Goal: Task Accomplishment & Management: Manage account settings

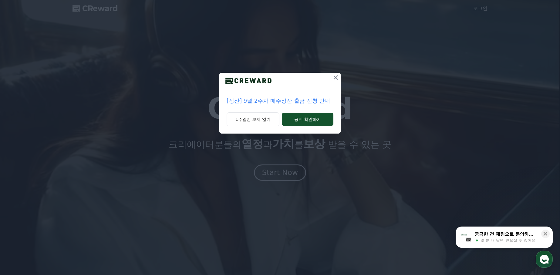
drag, startPoint x: 250, startPoint y: 121, endPoint x: 259, endPoint y: 122, distance: 9.2
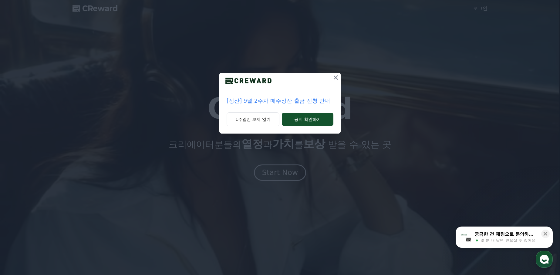
click at [250, 121] on button "1주일간 보지 않기" at bounding box center [252, 119] width 53 height 14
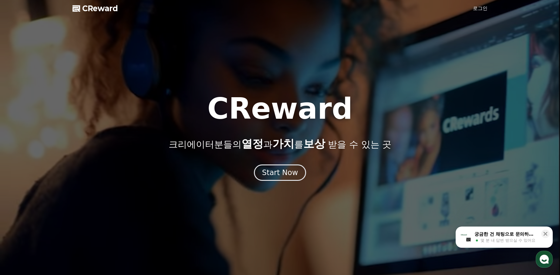
click at [481, 9] on link "로그인" at bounding box center [480, 8] width 15 height 7
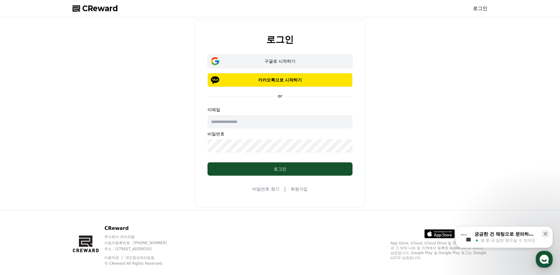
click at [257, 61] on div "구글로 시작하기" at bounding box center [279, 61] width 127 height 6
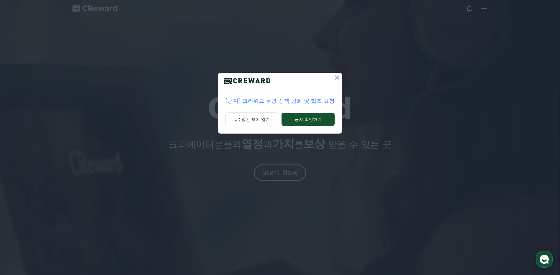
click at [334, 78] on icon at bounding box center [336, 77] width 7 height 7
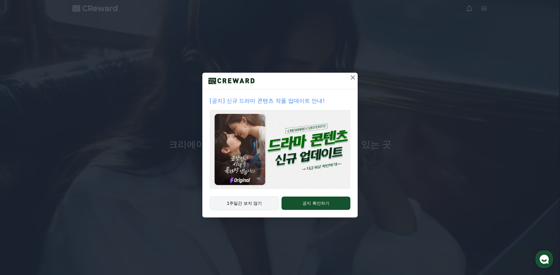
click at [254, 204] on button "1주일간 보지 않기" at bounding box center [243, 203] width 69 height 14
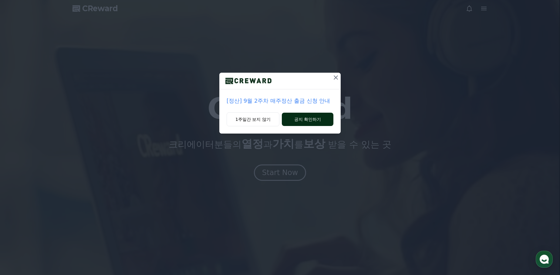
click at [310, 123] on button "공지 확인하기" at bounding box center [308, 119] width 52 height 13
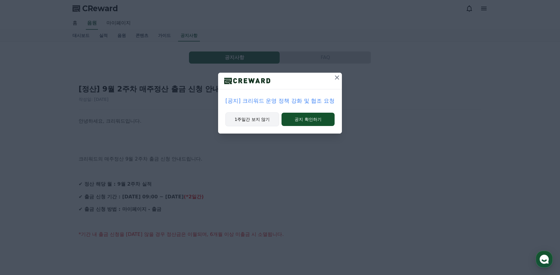
click at [260, 122] on button "1주일간 보지 않기" at bounding box center [252, 119] width 54 height 14
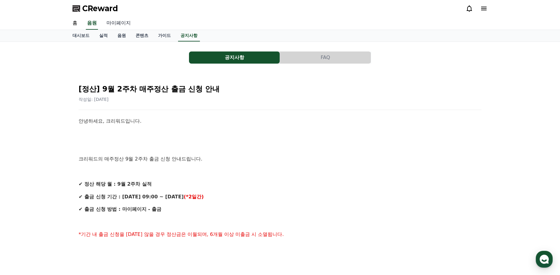
click at [116, 25] on link "마이페이지" at bounding box center [119, 23] width 34 height 13
select select "**********"
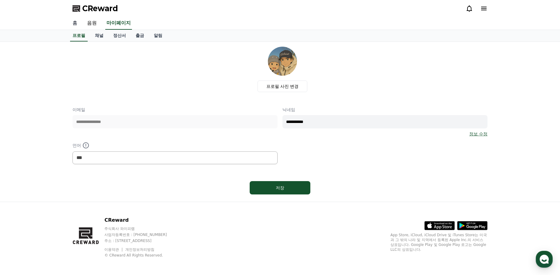
click at [74, 24] on link "홈" at bounding box center [75, 23] width 15 height 13
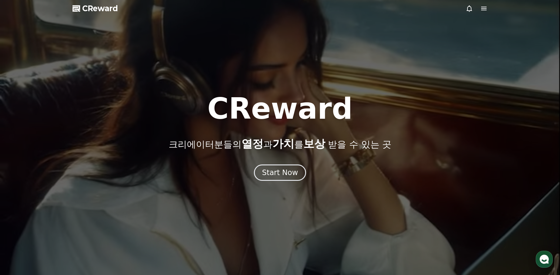
click at [483, 10] on icon at bounding box center [483, 9] width 5 height 4
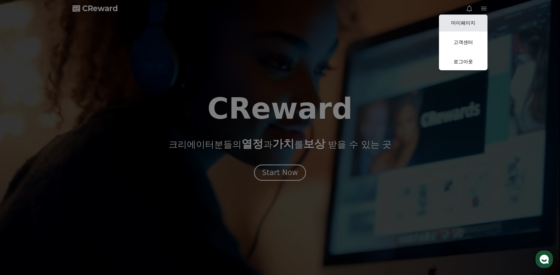
click at [471, 22] on link "마이페이지" at bounding box center [463, 23] width 49 height 17
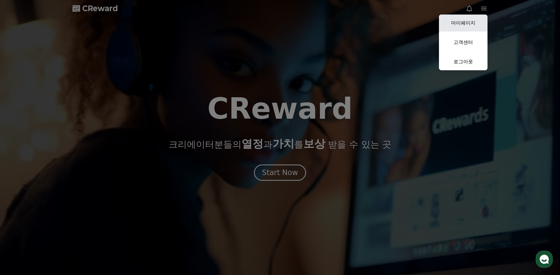
select select "**********"
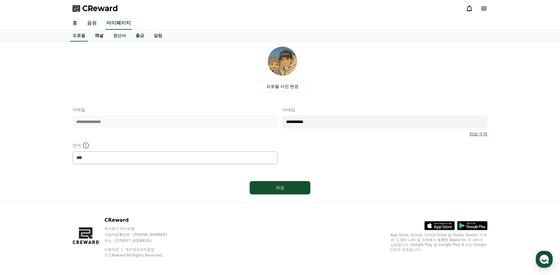
click at [97, 34] on link "채널" at bounding box center [99, 36] width 18 height 12
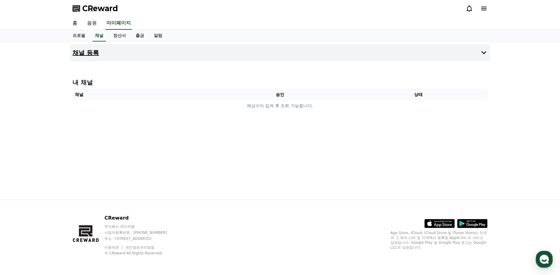
click at [482, 53] on icon at bounding box center [483, 52] width 7 height 7
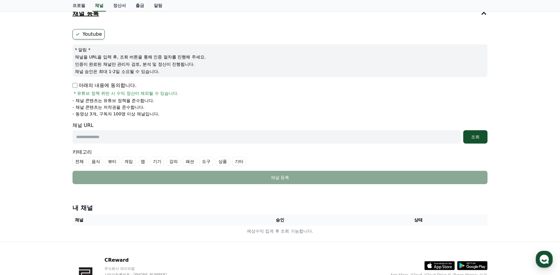
scroll to position [40, 0]
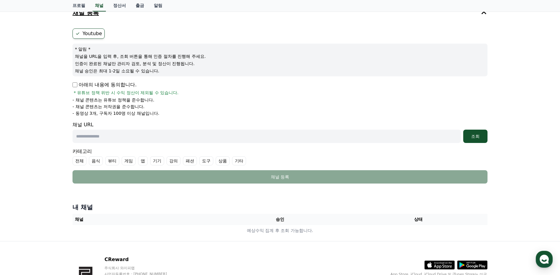
click at [131, 138] on input "text" at bounding box center [266, 136] width 388 height 13
click at [176, 139] on input "text" at bounding box center [266, 136] width 388 height 13
paste input "**********"
type input "**********"
click at [481, 137] on div "조회" at bounding box center [474, 136] width 19 height 6
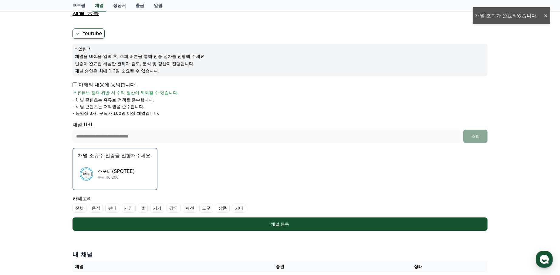
click at [114, 161] on button "채널 소유주 인증을 진행해주세요. 스포티(SPOTEE) 구독 46,200" at bounding box center [114, 169] width 85 height 42
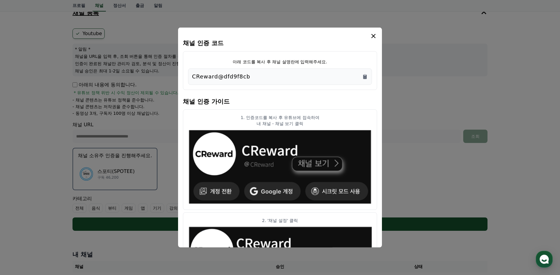
click at [252, 77] on div "CReward@dfd9f8cb" at bounding box center [280, 76] width 176 height 8
drag, startPoint x: 196, startPoint y: 76, endPoint x: 282, endPoint y: 79, distance: 86.2
click at [282, 79] on div "CReward@dfd9f8cb" at bounding box center [280, 76] width 176 height 8
click at [363, 76] on icon "Copy to clipboard" at bounding box center [365, 77] width 4 height 5
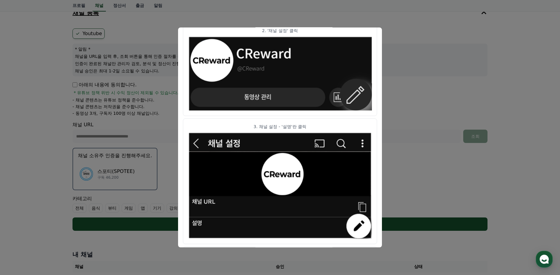
scroll to position [0, 0]
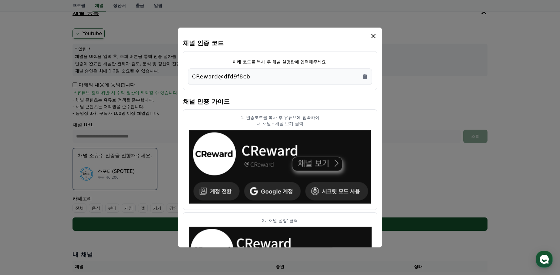
click at [372, 34] on icon "modal" at bounding box center [373, 35] width 7 height 7
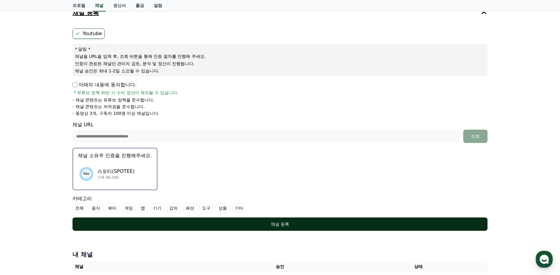
click at [305, 226] on div "채널 등록" at bounding box center [280, 224] width 390 height 6
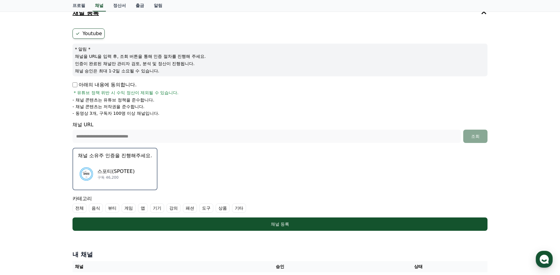
click at [232, 209] on label "기타" at bounding box center [239, 208] width 14 height 9
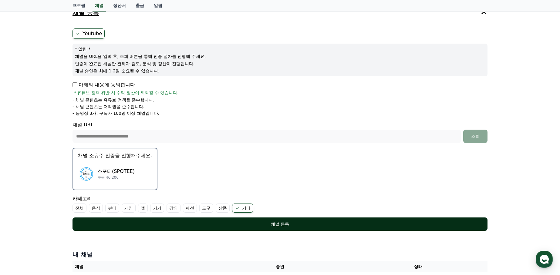
click at [282, 225] on div "채널 등록" at bounding box center [280, 224] width 390 height 6
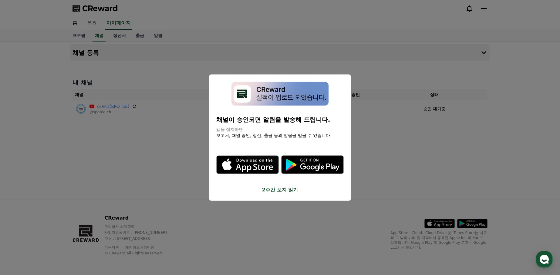
click at [274, 191] on button "2주간 보지 않기" at bounding box center [279, 189] width 127 height 7
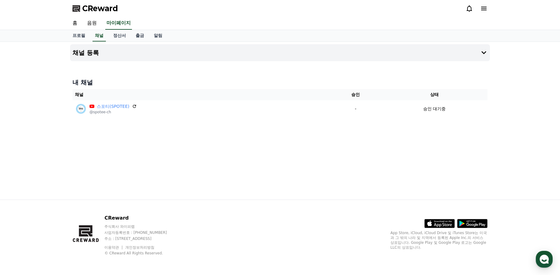
click at [219, 154] on div "채널 등록 내 채널 채널 승인 상태 스포티(SPOTEE) @spotee-ch - 승인 대기중" at bounding box center [280, 121] width 424 height 158
